Goal: Task Accomplishment & Management: Manage account settings

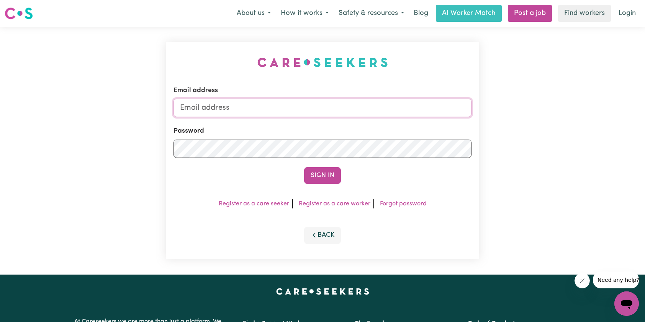
click at [259, 110] on input "Email address" at bounding box center [322, 108] width 298 height 18
type input "[EMAIL_ADDRESS][DOMAIN_NAME]"
click at [315, 171] on button "Sign In" at bounding box center [322, 175] width 37 height 17
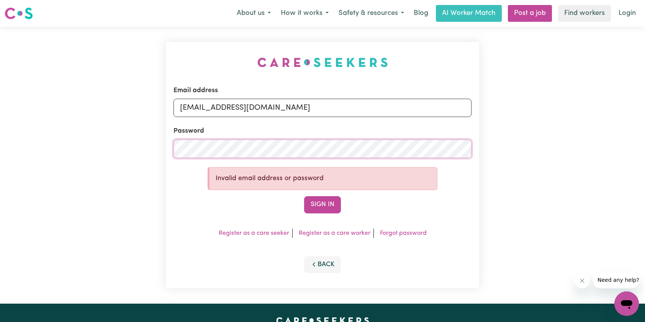
click at [170, 151] on div "Email address [EMAIL_ADDRESS][DOMAIN_NAME] Password Invalid email address or pa…" at bounding box center [322, 165] width 313 height 247
click at [330, 206] on button "Sign In" at bounding box center [322, 204] width 37 height 17
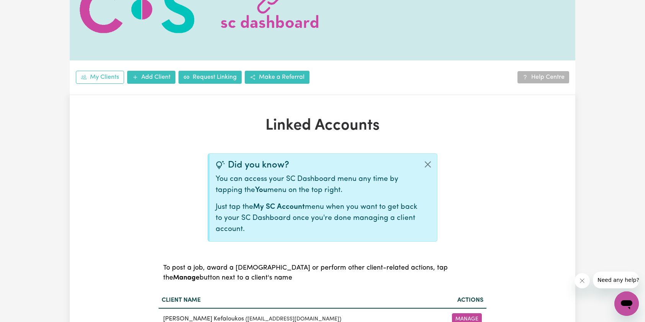
scroll to position [191, 0]
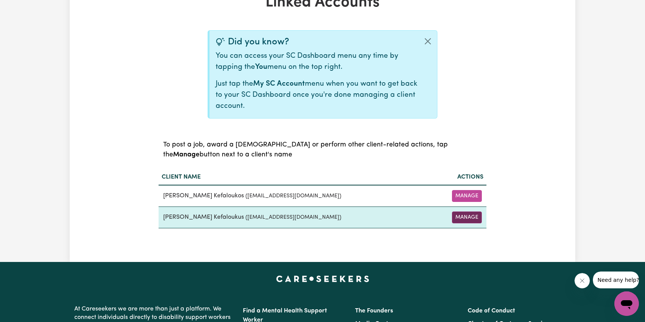
click at [465, 216] on button "Manage" at bounding box center [467, 218] width 30 height 12
